Goal: Task Accomplishment & Management: Use online tool/utility

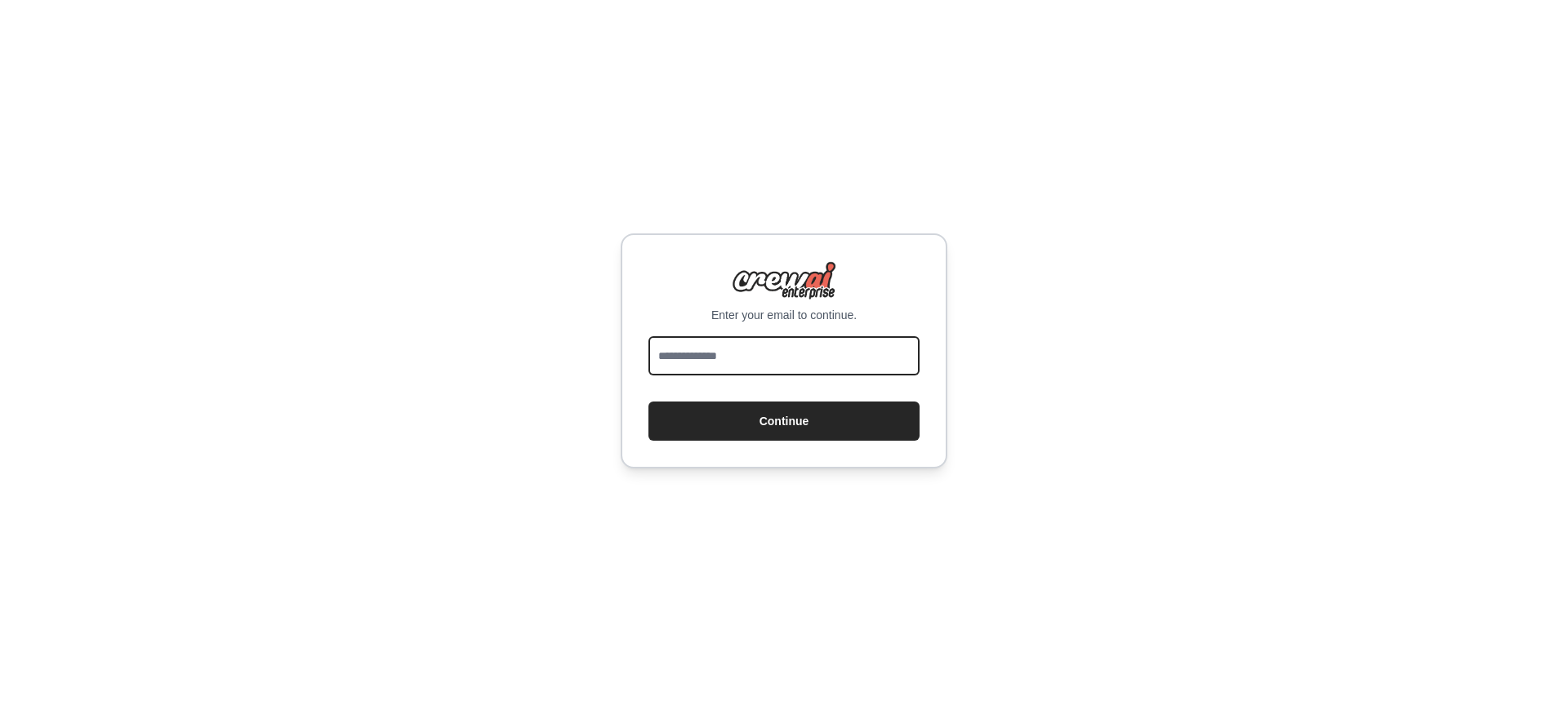
click at [738, 373] on input "email" at bounding box center [783, 355] width 271 height 39
type input "**********"
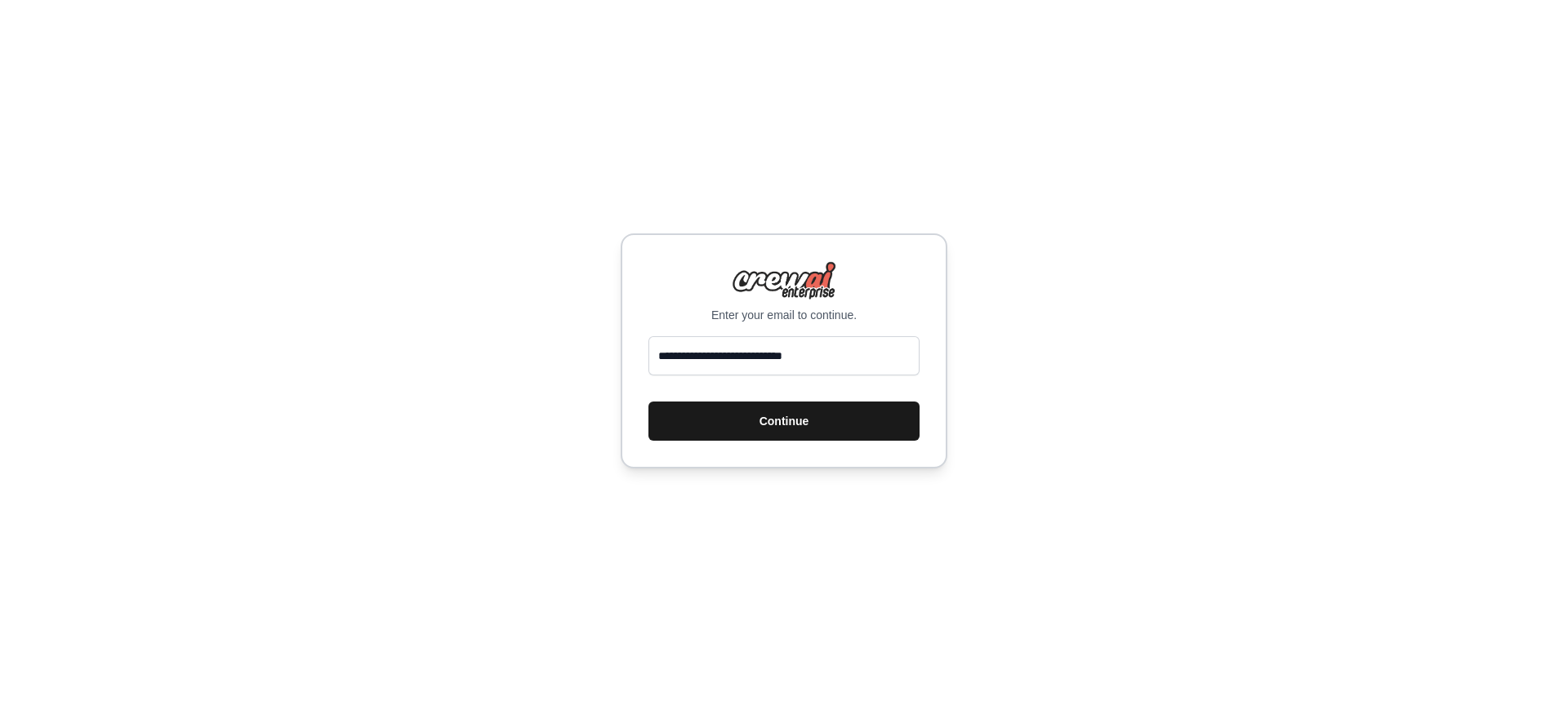
click at [756, 424] on button "Continue" at bounding box center [783, 421] width 271 height 39
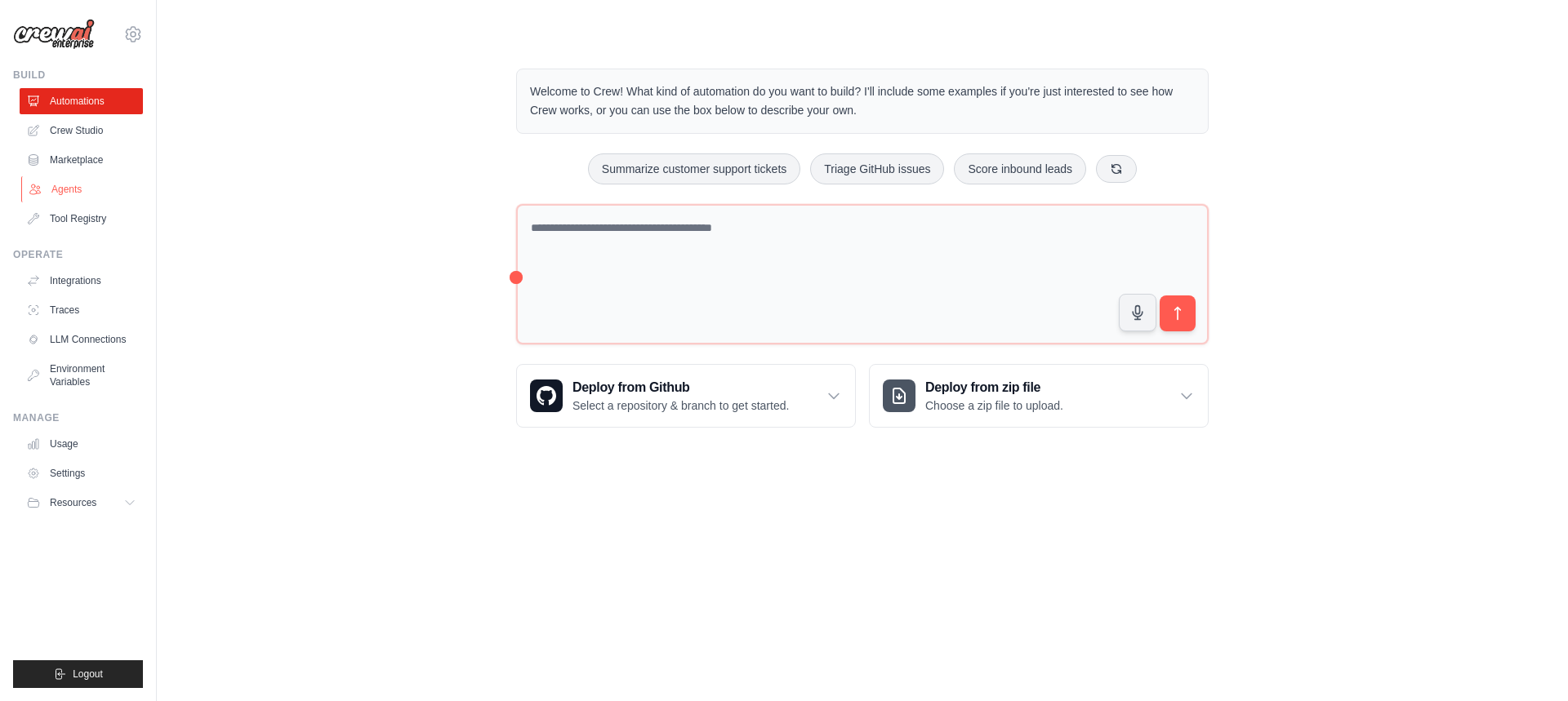
click at [76, 190] on link "Agents" at bounding box center [83, 189] width 123 height 26
click at [68, 188] on link "Agents" at bounding box center [83, 189] width 123 height 26
click at [77, 189] on link "Agents" at bounding box center [83, 189] width 123 height 26
click at [77, 188] on link "Agents" at bounding box center [83, 189] width 123 height 26
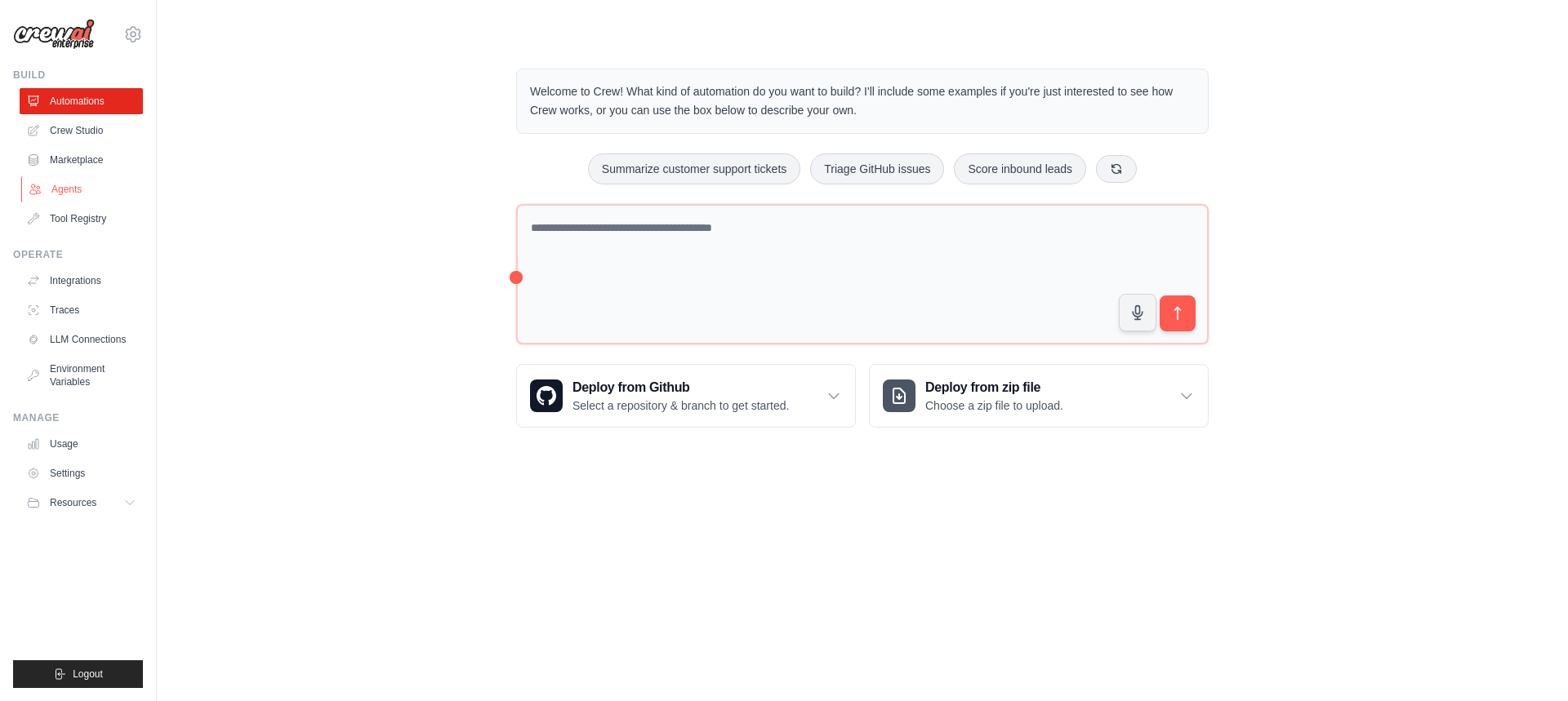
click at [64, 191] on link "Agents" at bounding box center [83, 189] width 123 height 26
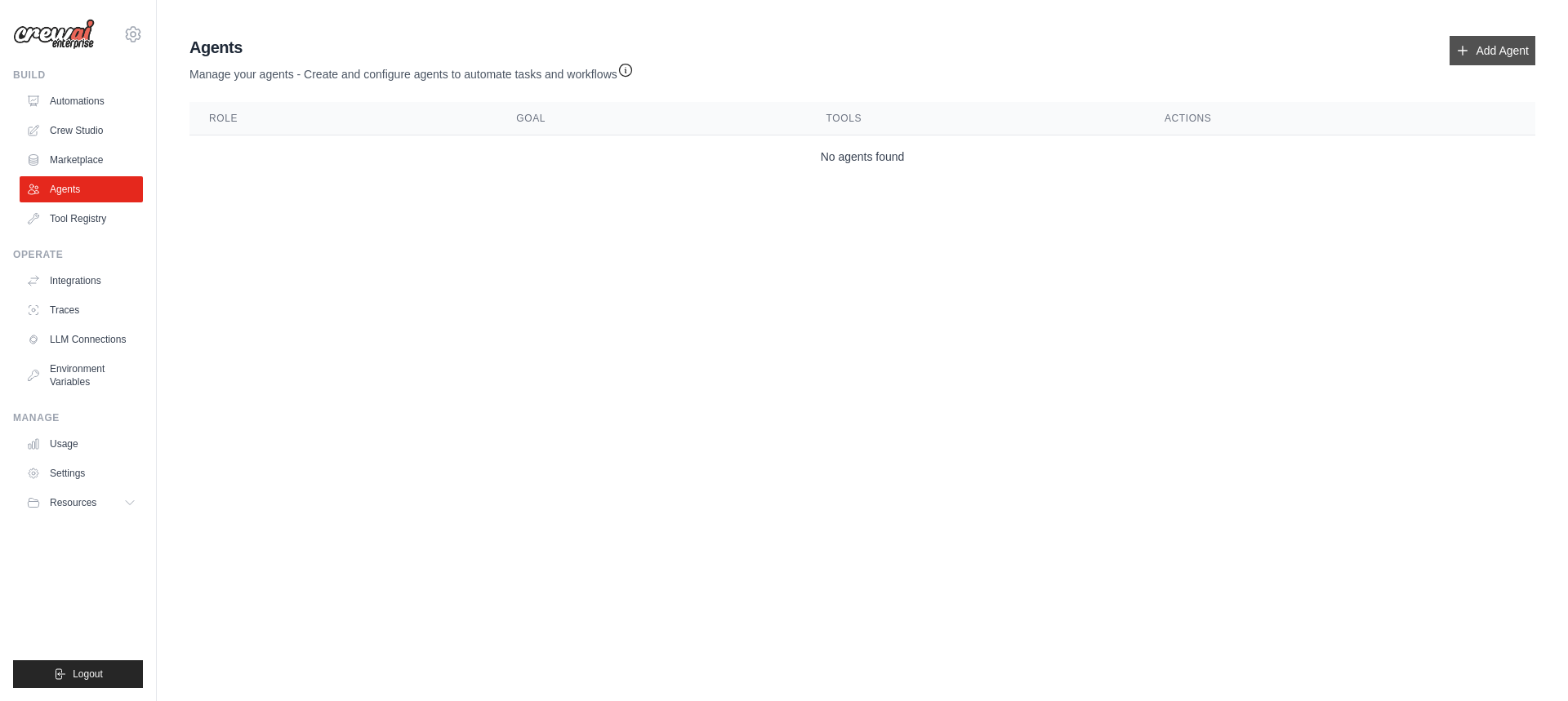
click at [1485, 54] on link "Add Agent" at bounding box center [1492, 50] width 85 height 29
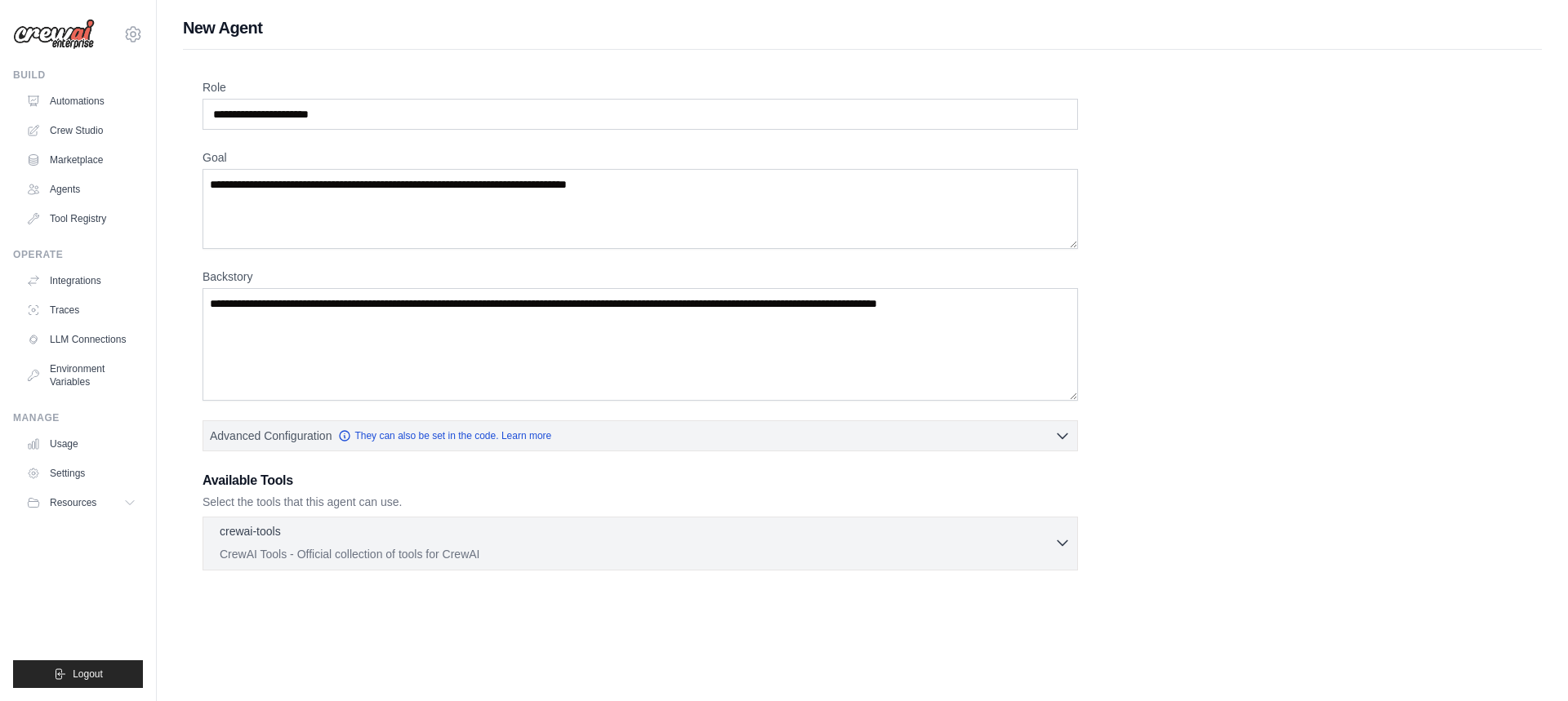
click at [1059, 547] on icon "button" at bounding box center [1062, 543] width 17 height 17
click at [1045, 549] on p "CrewAI Tools - Official collection of tools for CrewAI" at bounding box center [636, 554] width 834 height 17
click at [1065, 546] on icon "button" at bounding box center [1062, 543] width 17 height 17
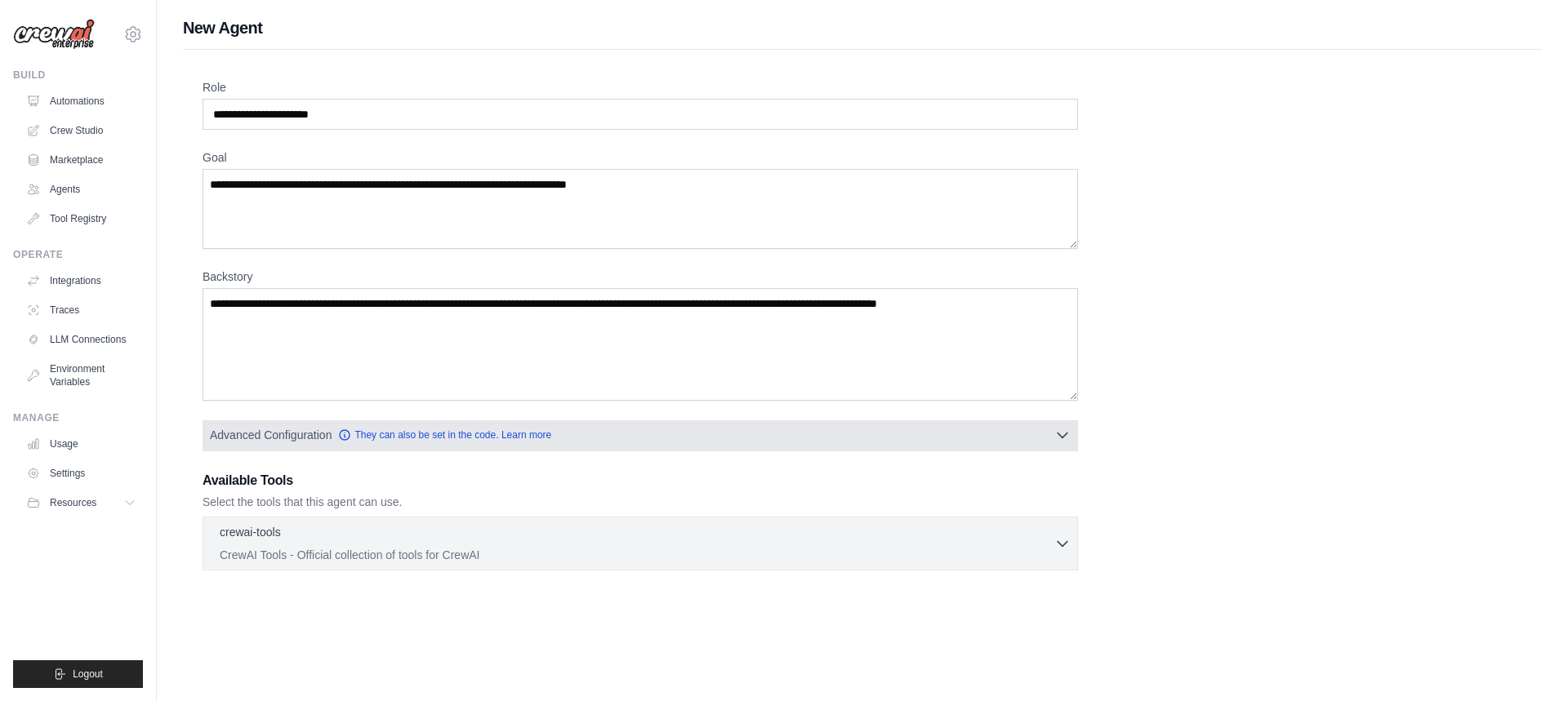
click at [1072, 440] on button "Advanced Configuration They can also be set in the code. Learn more" at bounding box center [640, 435] width 874 height 29
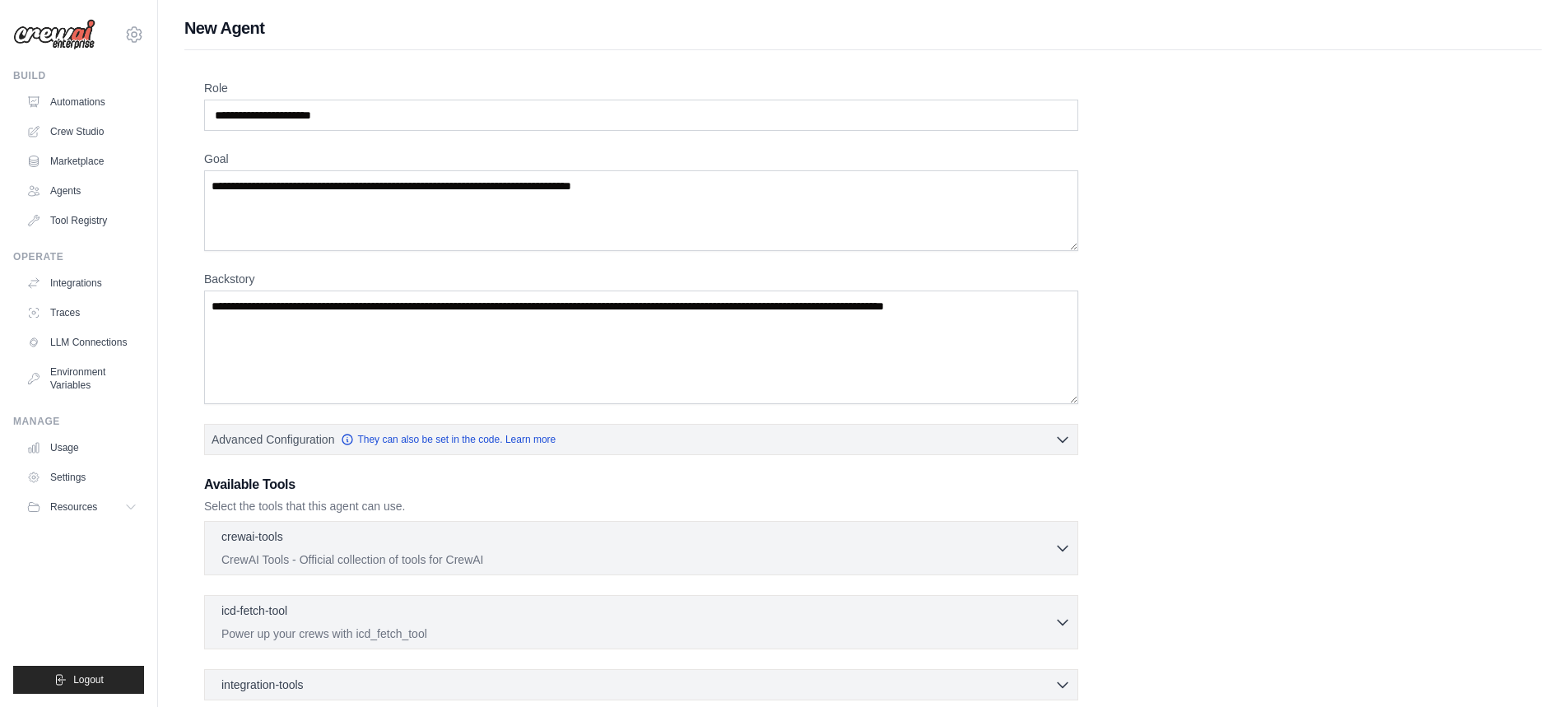
click at [56, 41] on img at bounding box center [54, 34] width 82 height 31
